Goal: Check status: Check status

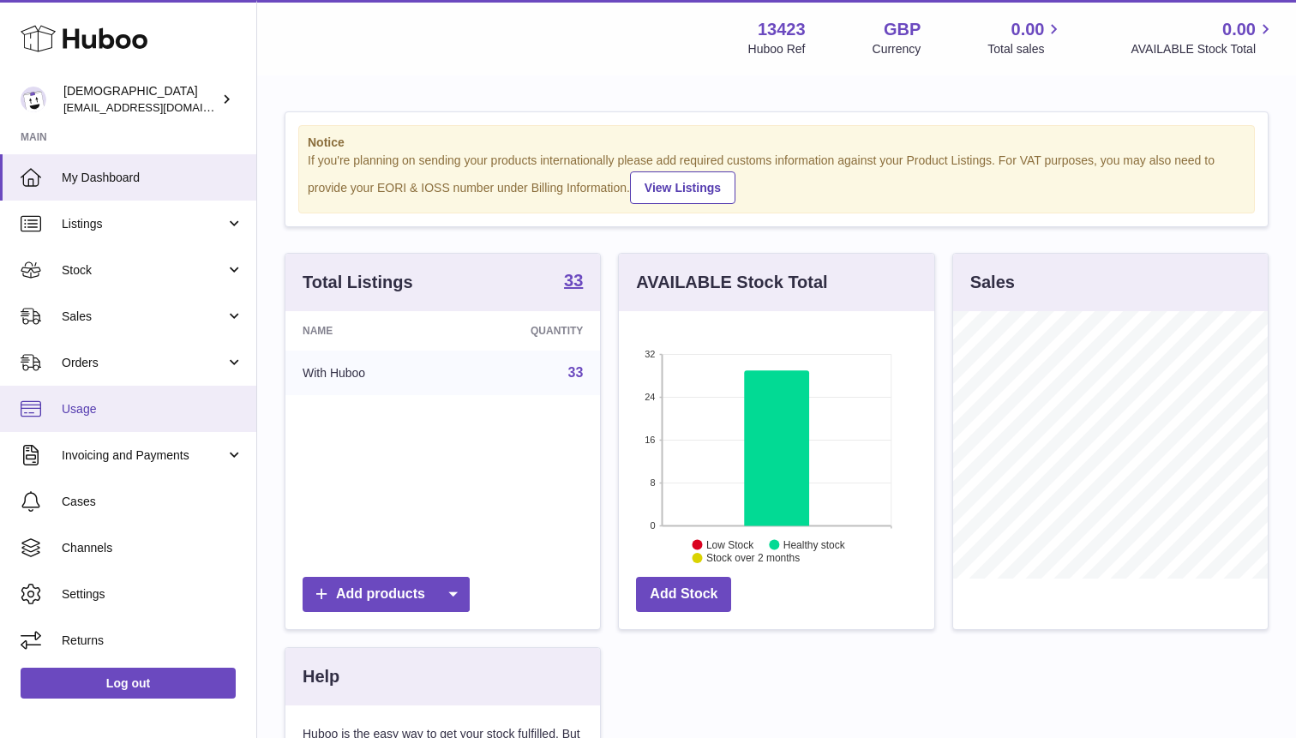
scroll to position [267, 315]
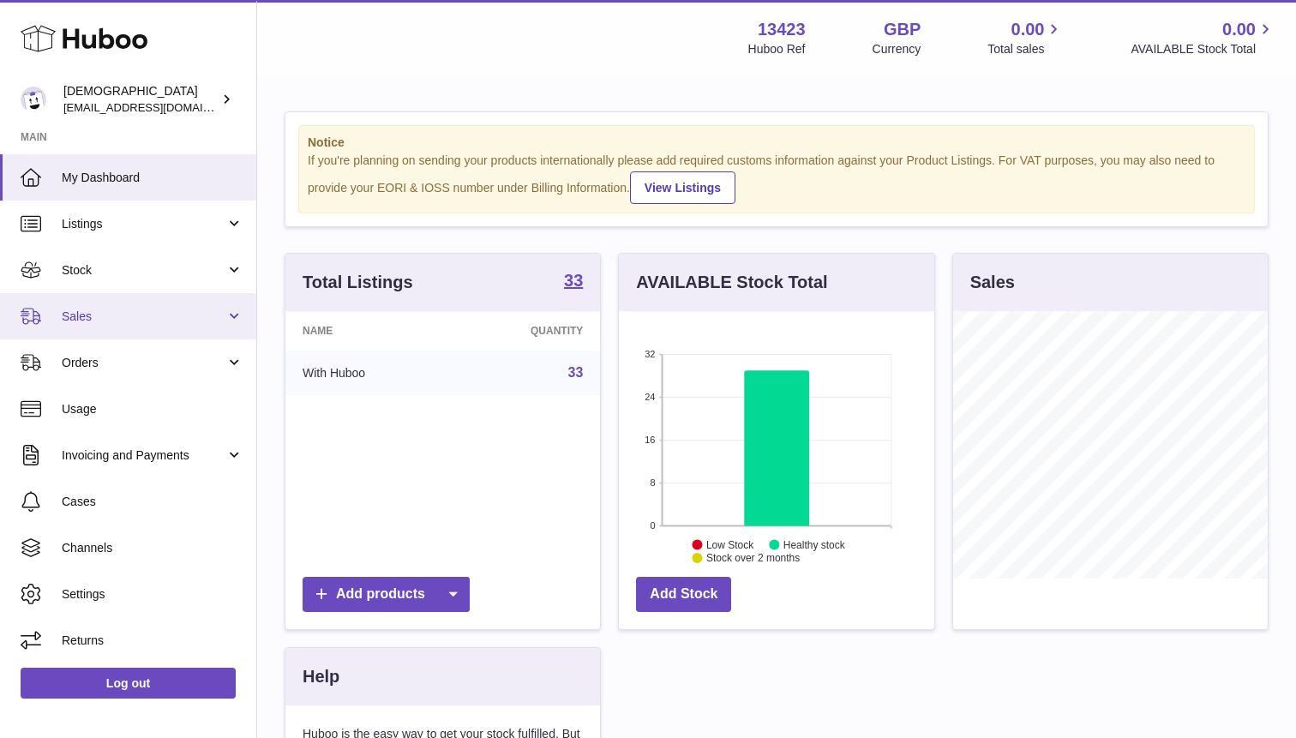
click at [101, 312] on span "Sales" at bounding box center [144, 317] width 164 height 16
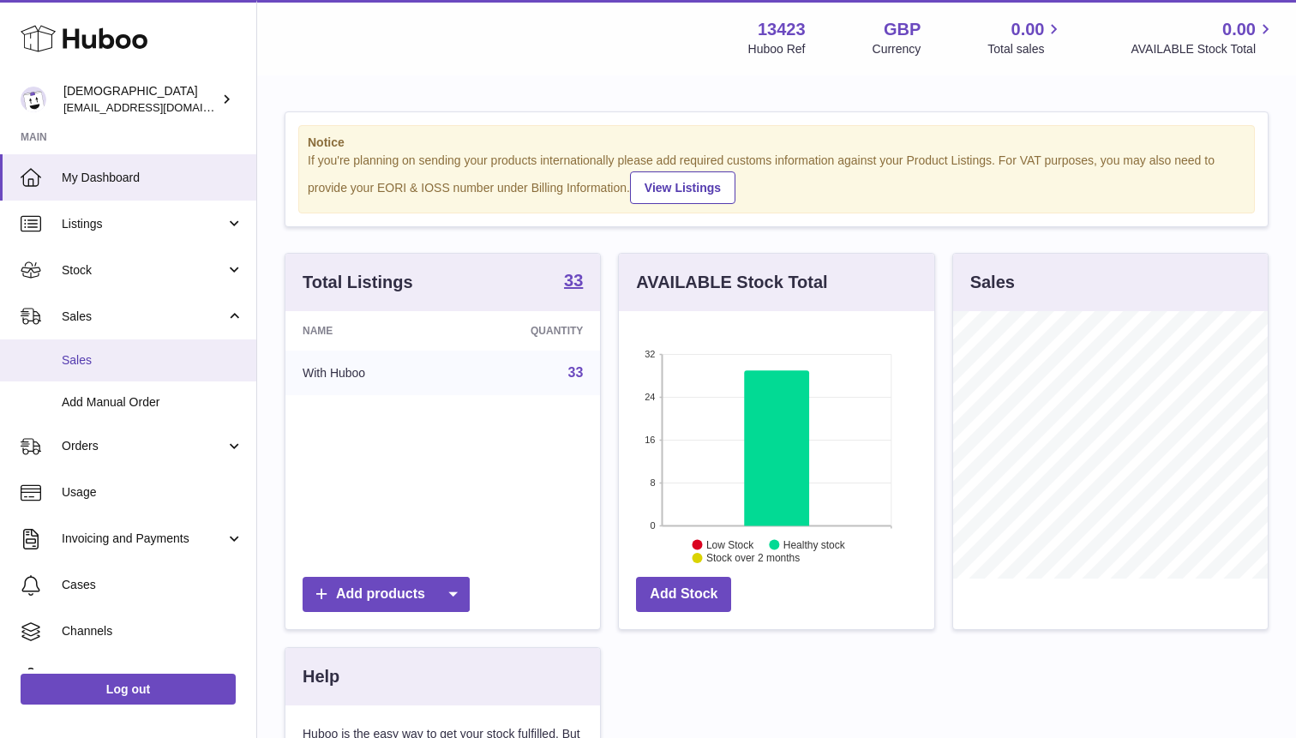
click at [91, 359] on span "Sales" at bounding box center [153, 360] width 182 height 16
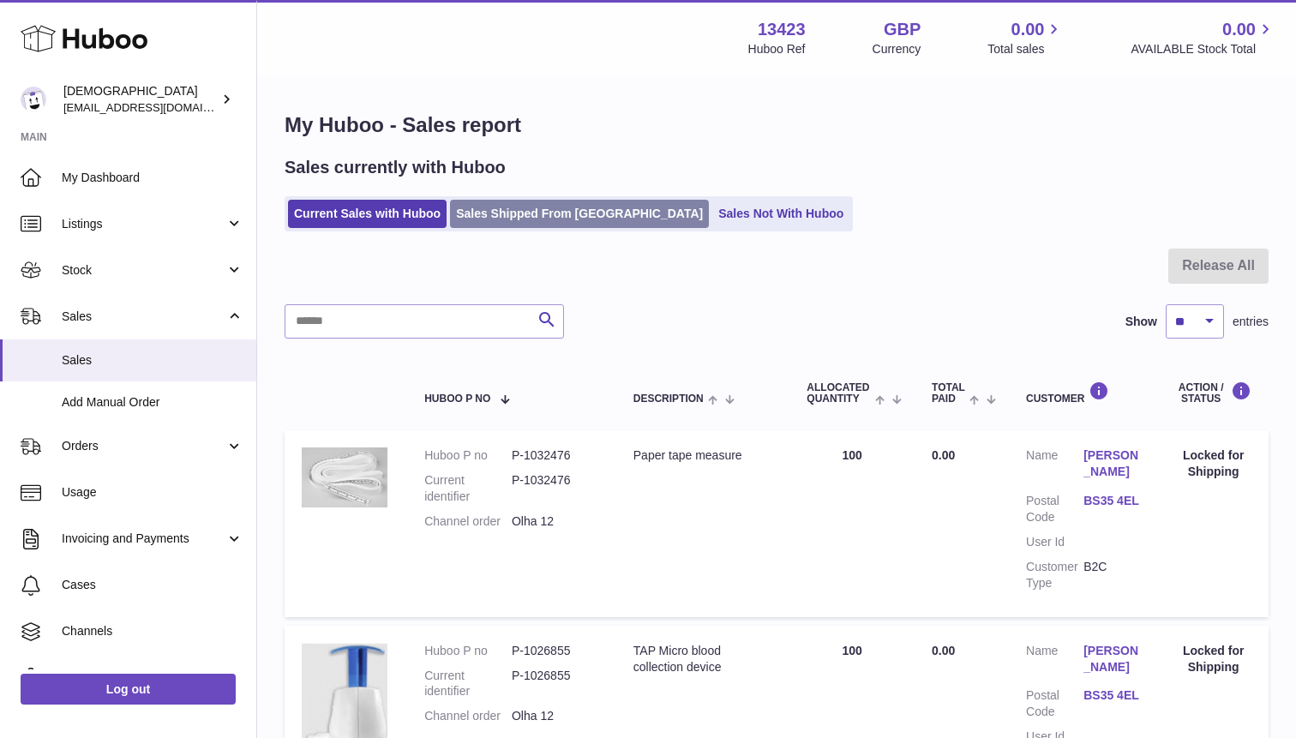
click at [548, 225] on link "Sales Shipped From [GEOGRAPHIC_DATA]" at bounding box center [579, 214] width 259 height 28
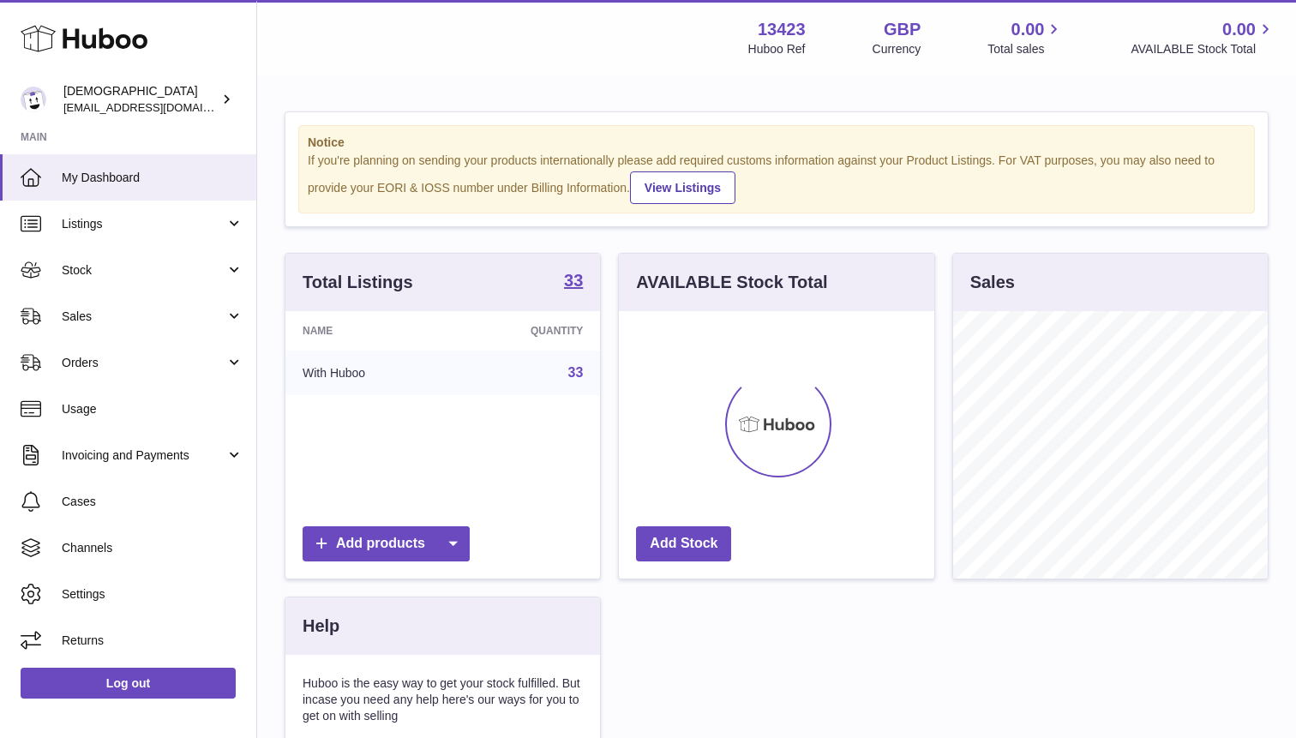
scroll to position [267, 315]
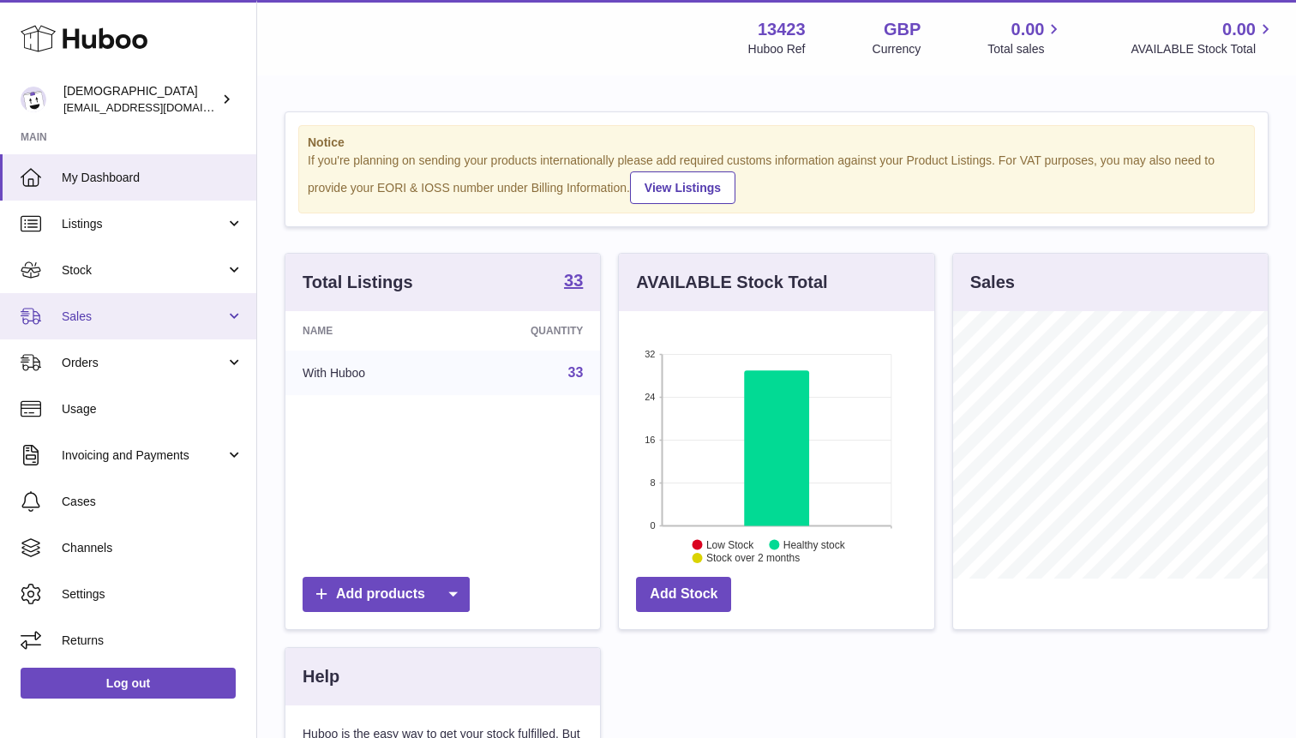
click at [95, 331] on link "Sales" at bounding box center [128, 316] width 256 height 46
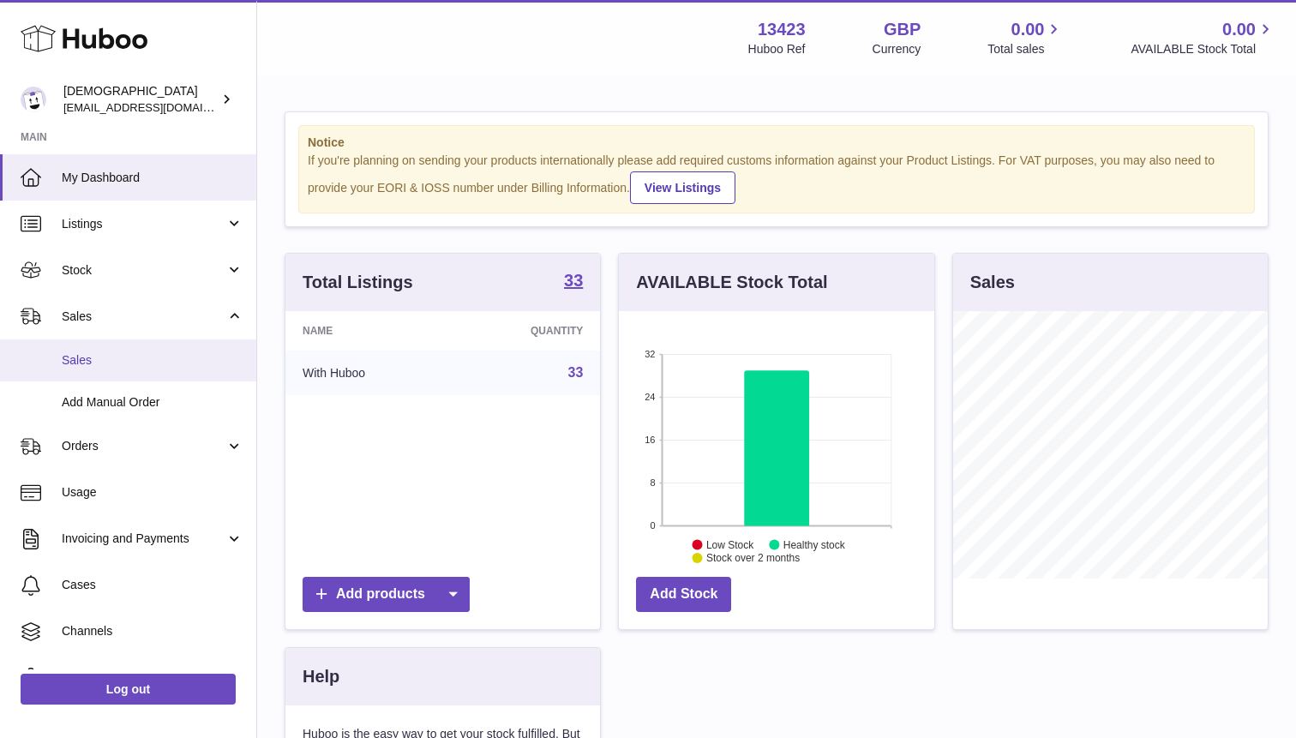
click at [95, 362] on span "Sales" at bounding box center [153, 360] width 182 height 16
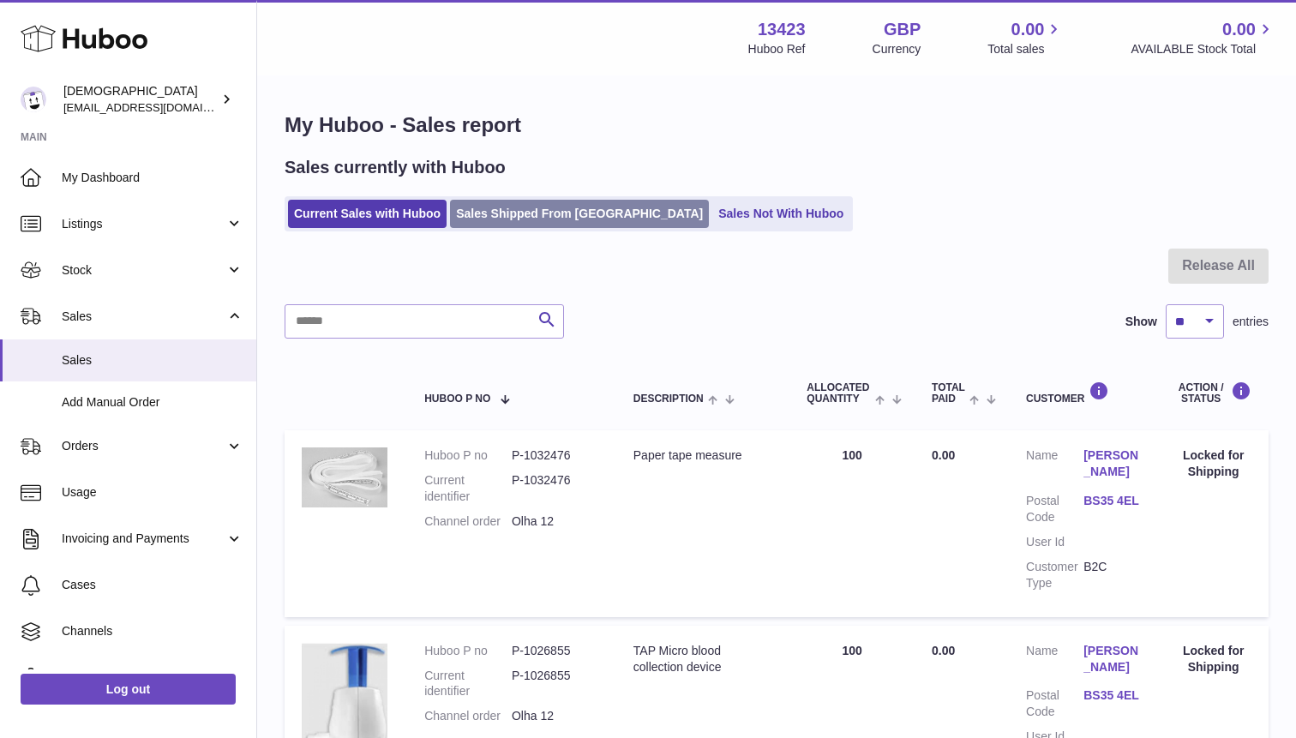
click at [529, 204] on link "Sales Shipped From [GEOGRAPHIC_DATA]" at bounding box center [579, 214] width 259 height 28
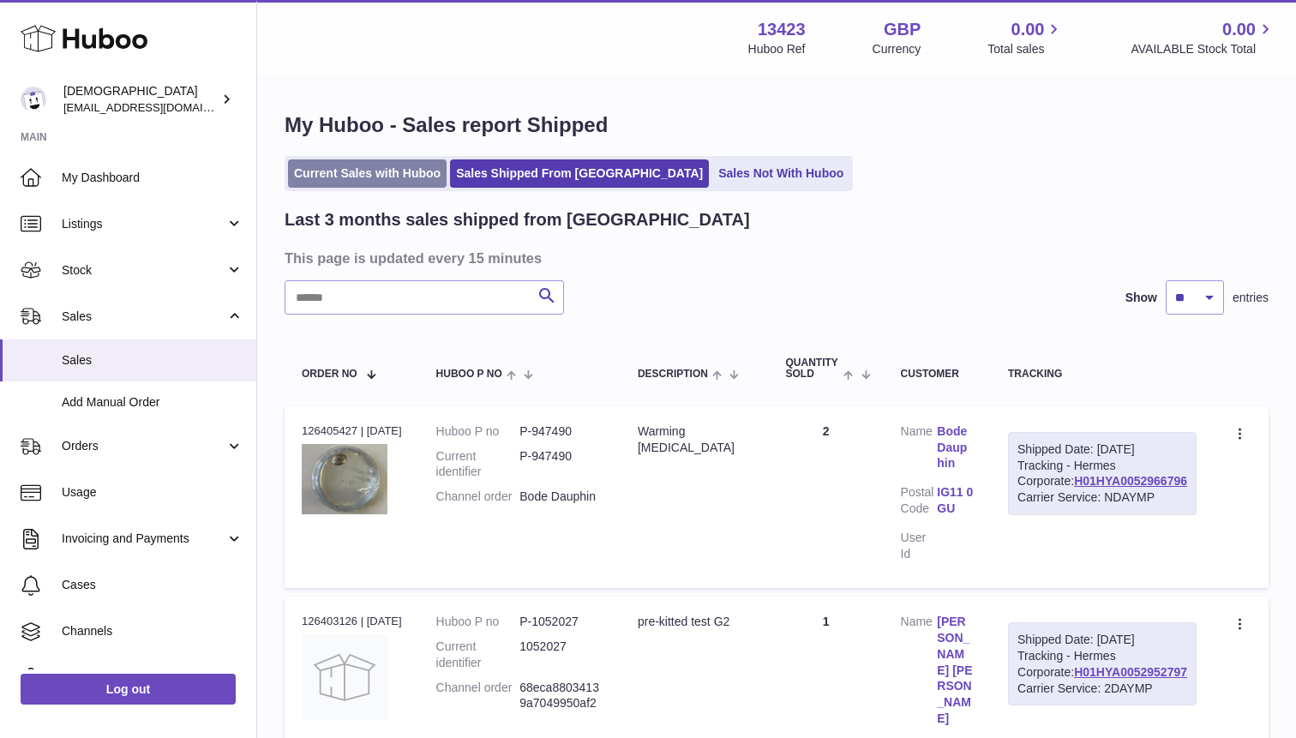
click at [373, 168] on link "Current Sales with Huboo" at bounding box center [367, 173] width 159 height 28
